Goal: Complete application form

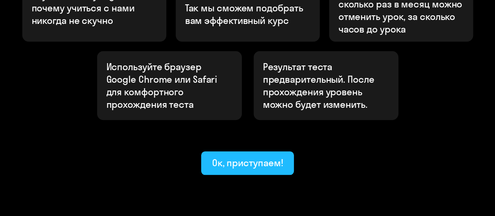
scroll to position [349, 0]
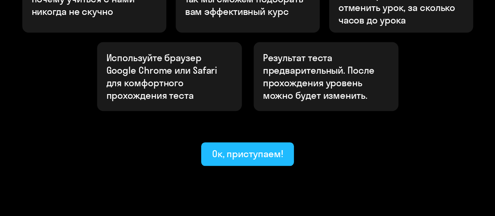
click at [264, 147] on div "Ок, приступаем!" at bounding box center [247, 153] width 71 height 13
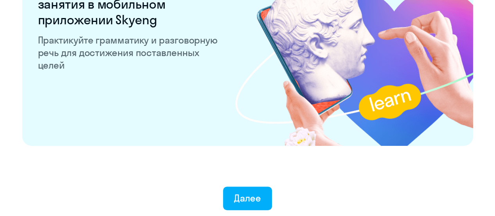
scroll to position [1599, 0]
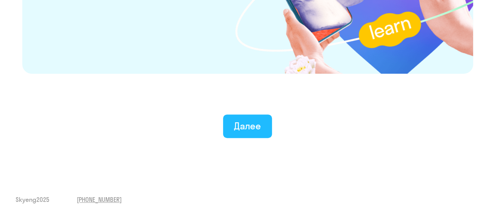
click at [249, 124] on div "Далее" at bounding box center [247, 125] width 27 height 13
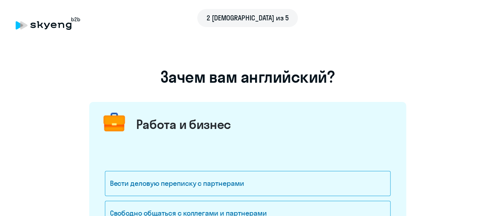
click at [49, 25] on div "2 [DEMOGRAPHIC_DATA] из 5" at bounding box center [248, 18] width 464 height 18
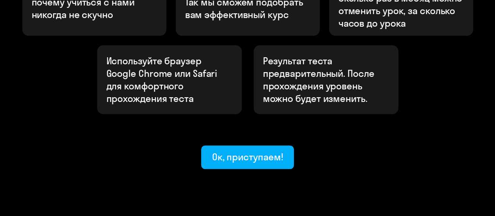
scroll to position [349, 0]
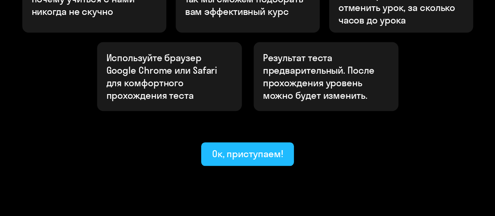
click at [262, 147] on div "Ок, приступаем!" at bounding box center [247, 153] width 71 height 13
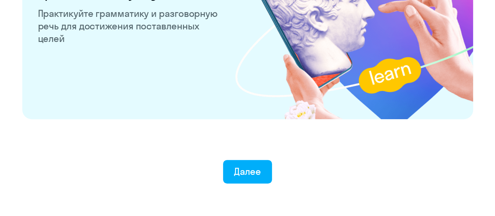
scroll to position [1599, 0]
